Goal: Task Accomplishment & Management: Complete application form

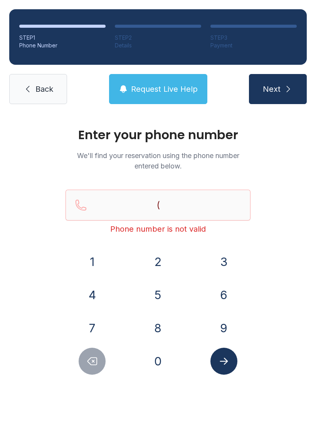
click at [173, 204] on input "(" at bounding box center [158, 205] width 185 height 31
click at [226, 260] on button "3" at bounding box center [224, 261] width 27 height 27
click at [150, 298] on button "5" at bounding box center [158, 295] width 27 height 27
click at [89, 361] on icon "Delete number" at bounding box center [92, 361] width 9 height 7
click at [156, 325] on button "8" at bounding box center [158, 328] width 27 height 27
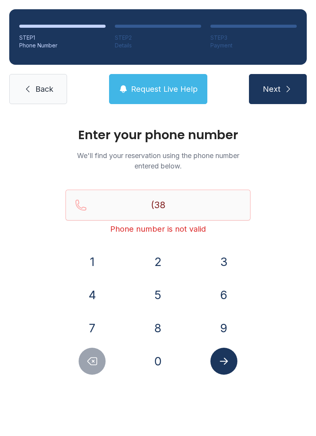
click at [224, 297] on button "6" at bounding box center [224, 295] width 27 height 27
click at [218, 263] on button "3" at bounding box center [224, 261] width 27 height 27
click at [152, 324] on button "8" at bounding box center [158, 328] width 27 height 27
click at [227, 263] on button "3" at bounding box center [224, 261] width 27 height 27
click at [149, 271] on button "2" at bounding box center [158, 261] width 27 height 27
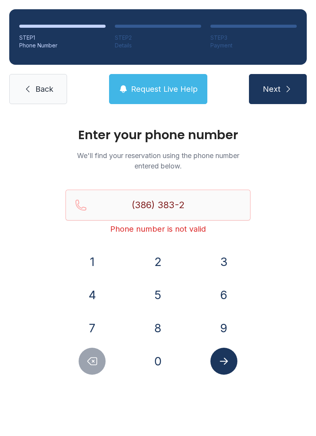
click at [231, 267] on button "3" at bounding box center [224, 261] width 27 height 27
click at [87, 330] on button "7" at bounding box center [92, 328] width 27 height 27
click at [156, 261] on button "2" at bounding box center [158, 261] width 27 height 27
click at [223, 361] on icon "Submit lookup form" at bounding box center [224, 362] width 12 height 12
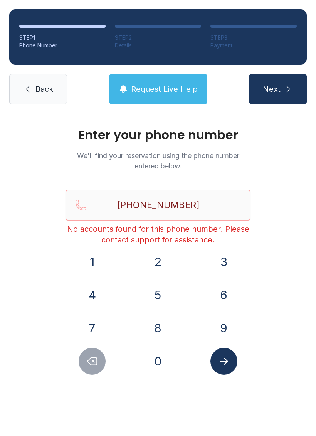
click at [193, 208] on input "[PHONE_NUMBER]" at bounding box center [158, 205] width 185 height 31
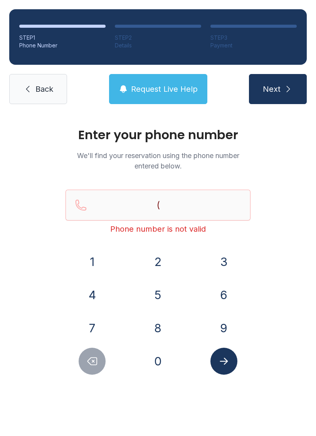
click at [221, 264] on button "3" at bounding box center [224, 261] width 27 height 27
click at [149, 335] on button "8" at bounding box center [158, 328] width 27 height 27
click at [220, 294] on button "6" at bounding box center [224, 295] width 27 height 27
click at [91, 330] on button "7" at bounding box center [92, 328] width 27 height 27
click at [83, 296] on button "4" at bounding box center [92, 295] width 27 height 27
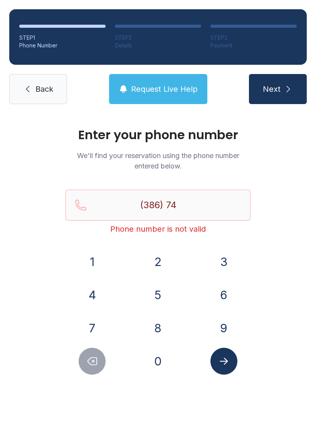
click at [92, 297] on button "4" at bounding box center [92, 295] width 27 height 27
click at [82, 372] on div at bounding box center [93, 361] width 54 height 27
click at [93, 361] on icon "Delete number" at bounding box center [92, 361] width 9 height 7
click at [88, 328] on button "7" at bounding box center [92, 328] width 27 height 27
click at [90, 291] on button "4" at bounding box center [92, 295] width 27 height 27
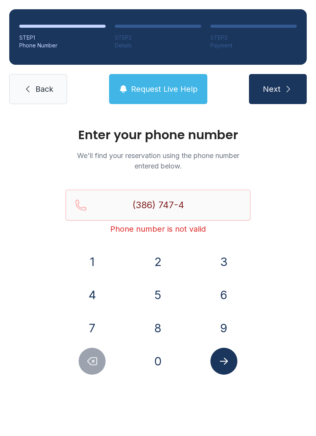
click at [96, 323] on button "7" at bounding box center [92, 328] width 27 height 27
click at [222, 301] on button "6" at bounding box center [224, 295] width 27 height 27
click at [91, 261] on button "1" at bounding box center [92, 261] width 27 height 27
click at [222, 358] on icon "Submit lookup form" at bounding box center [224, 362] width 12 height 12
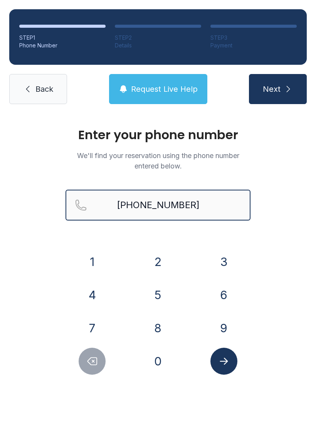
type input "[PHONE_NUMBER]"
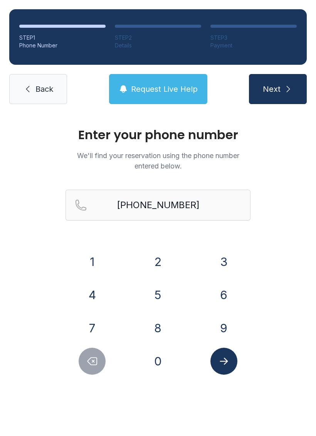
click at [280, 94] on span "Next" at bounding box center [272, 89] width 18 height 11
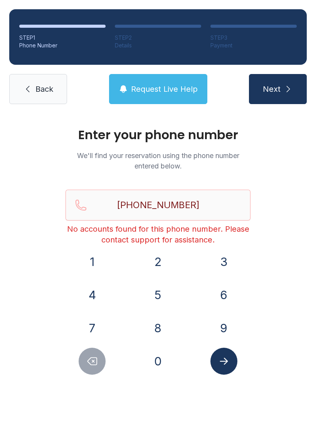
click at [47, 96] on link "Back" at bounding box center [38, 89] width 58 height 30
